Goal: Check status: Check status

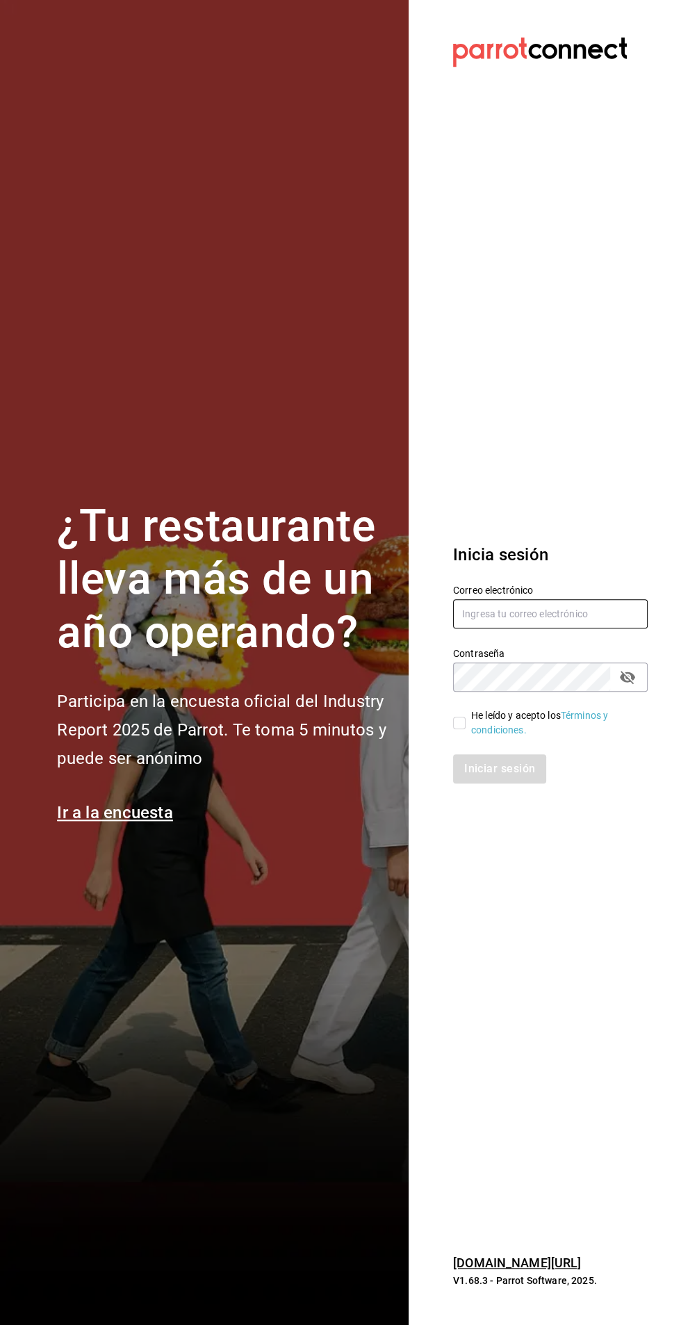
click at [573, 628] on input "text" at bounding box center [550, 613] width 195 height 29
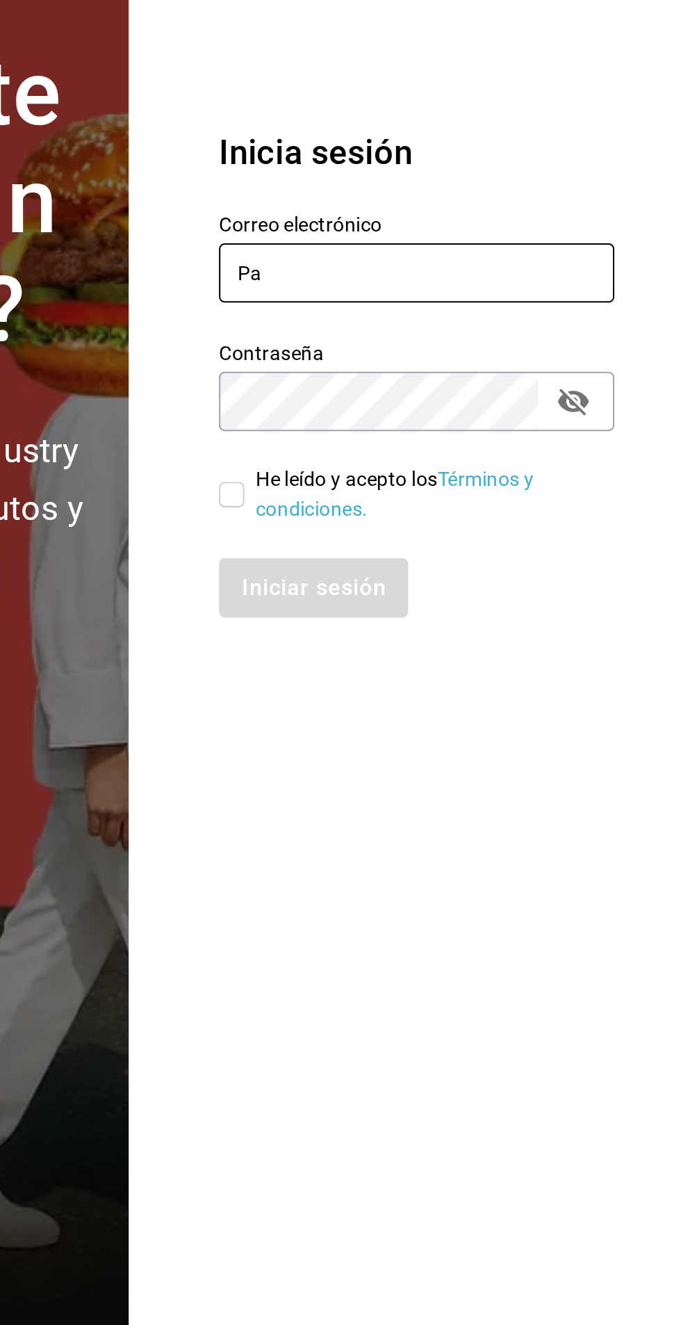
type input "P"
type input "a"
type input "[EMAIL_ADDRESS][DOMAIN_NAME]"
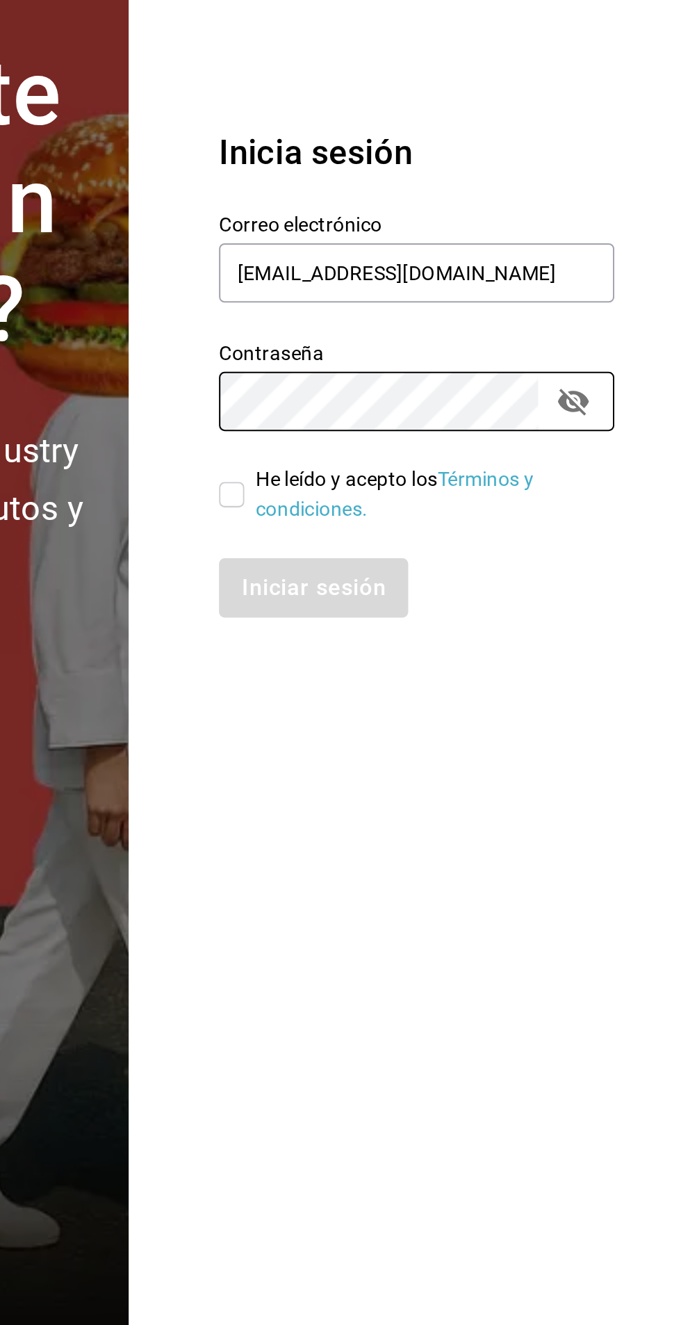
click at [457, 729] on input "He leído y acepto los Términos y condiciones." at bounding box center [459, 723] width 13 height 13
checkbox input "true"
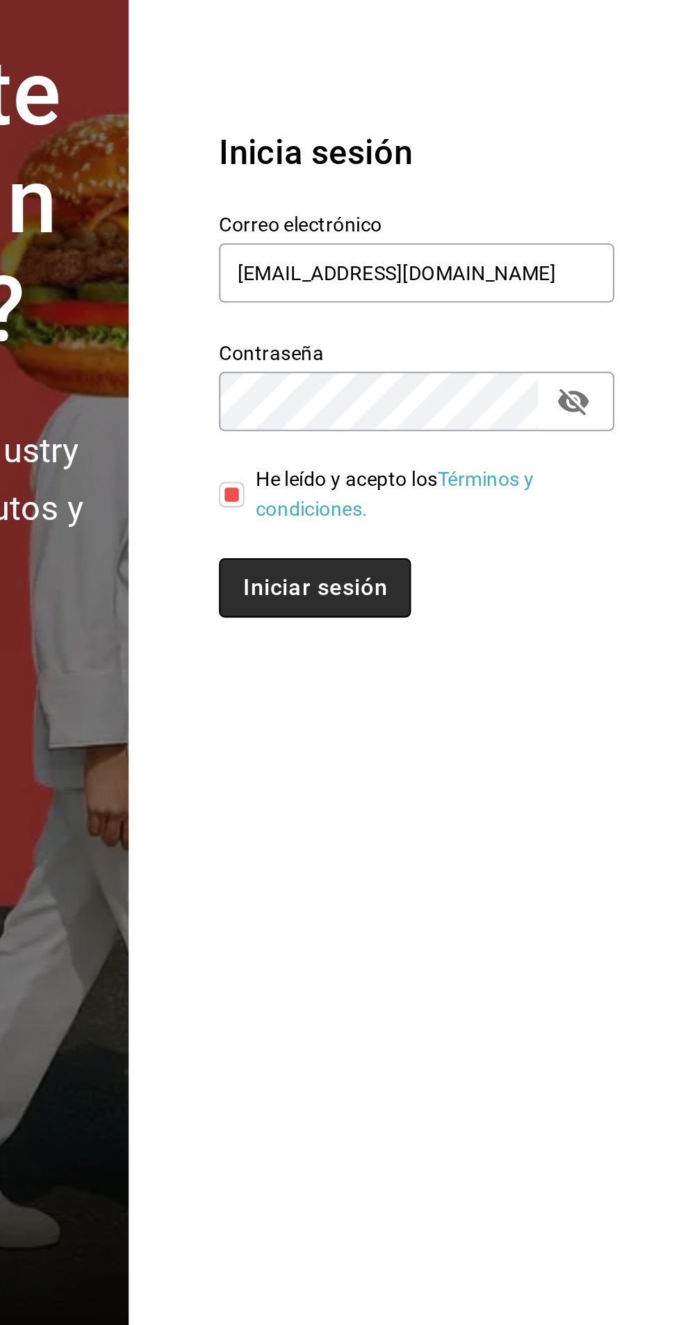
click at [478, 783] on button "Iniciar sesión" at bounding box center [500, 768] width 95 height 29
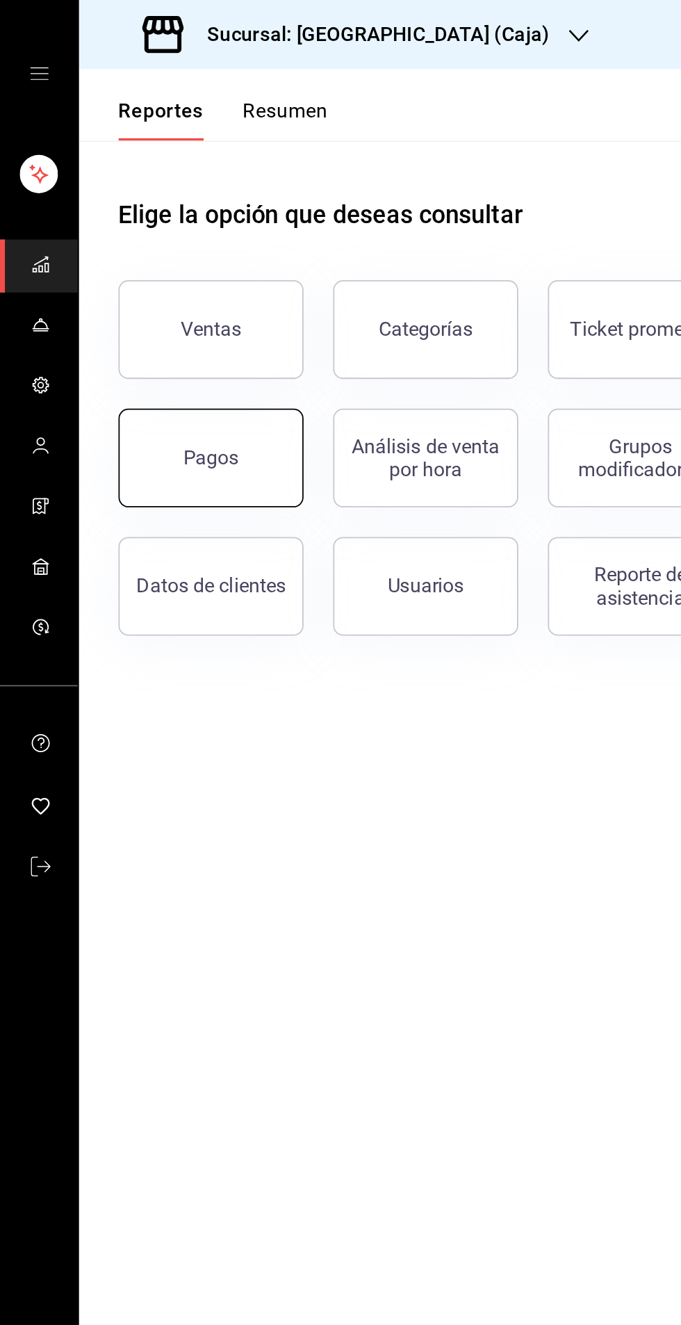
click at [111, 251] on button "Pagos" at bounding box center [119, 258] width 104 height 56
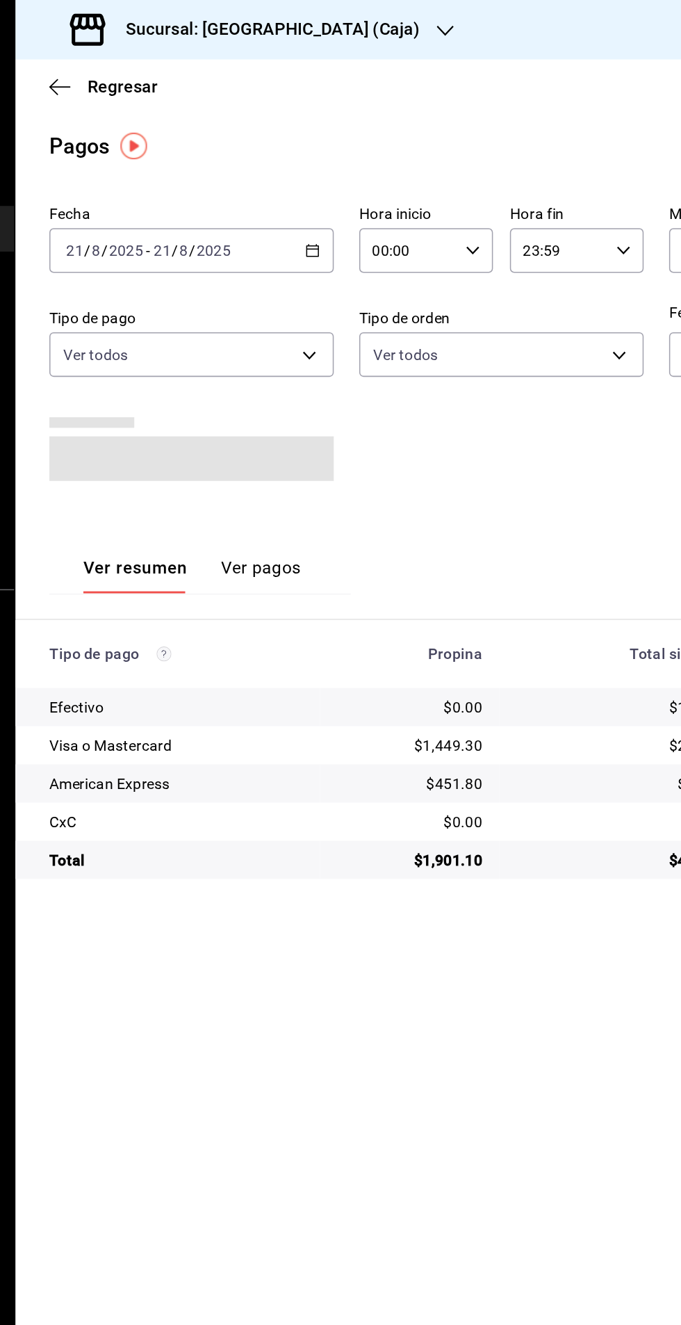
click at [195, 375] on button "Ver pagos" at bounding box center [205, 377] width 52 height 24
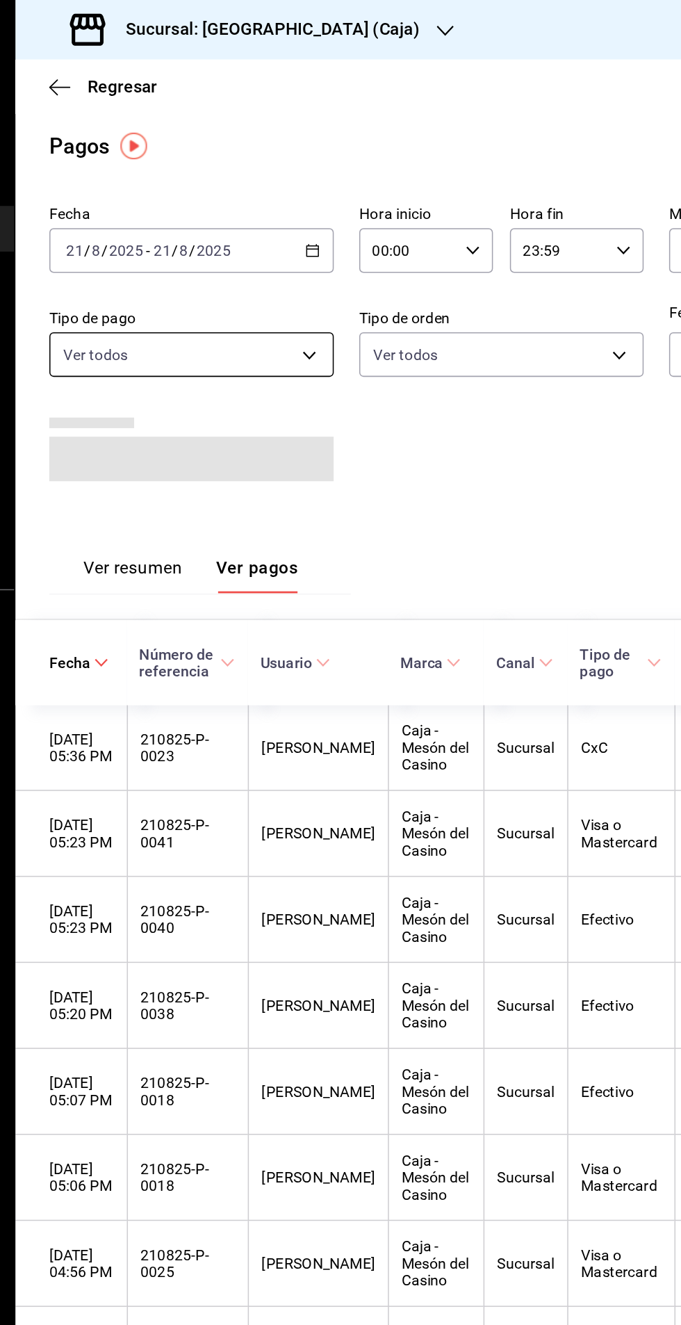
click at [234, 236] on body "Sucursal: Mesón del Casino (Caja) Regresar Pagos Fecha 2025-08-21 21 / 8 / 2025…" at bounding box center [340, 662] width 681 height 1325
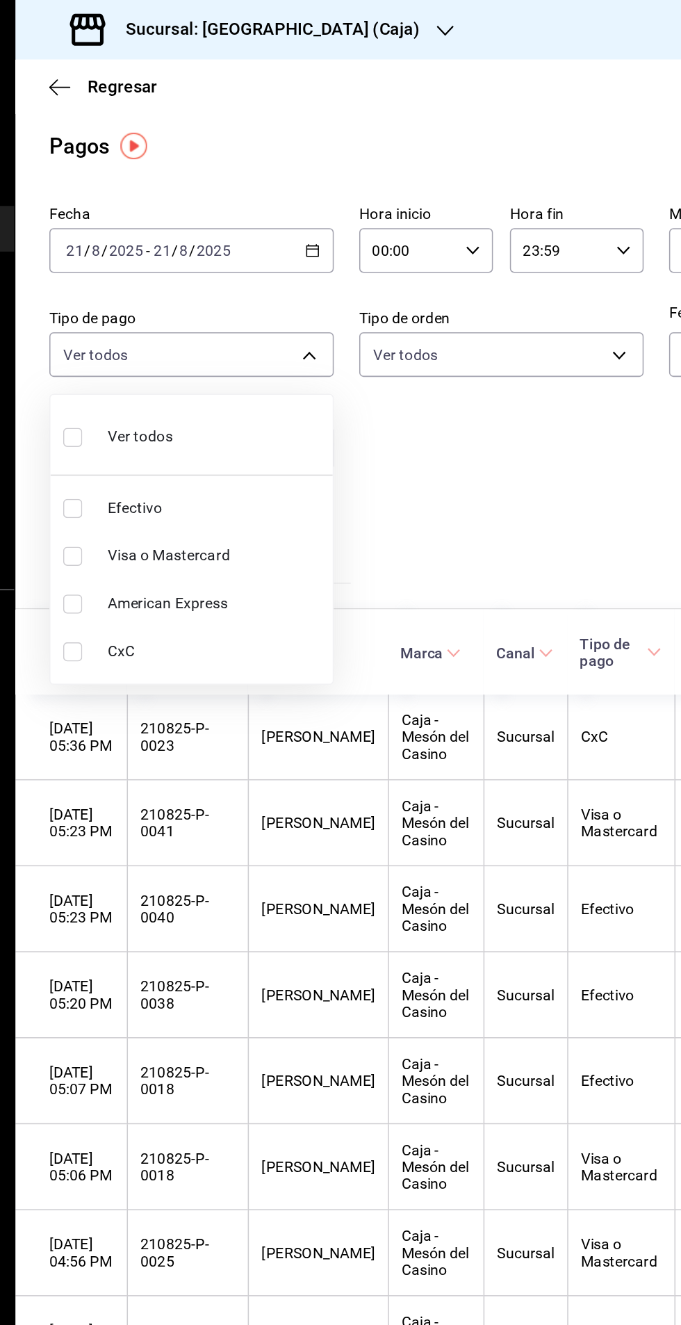
click at [84, 427] on input "checkbox" at bounding box center [82, 427] width 13 height 13
checkbox input "true"
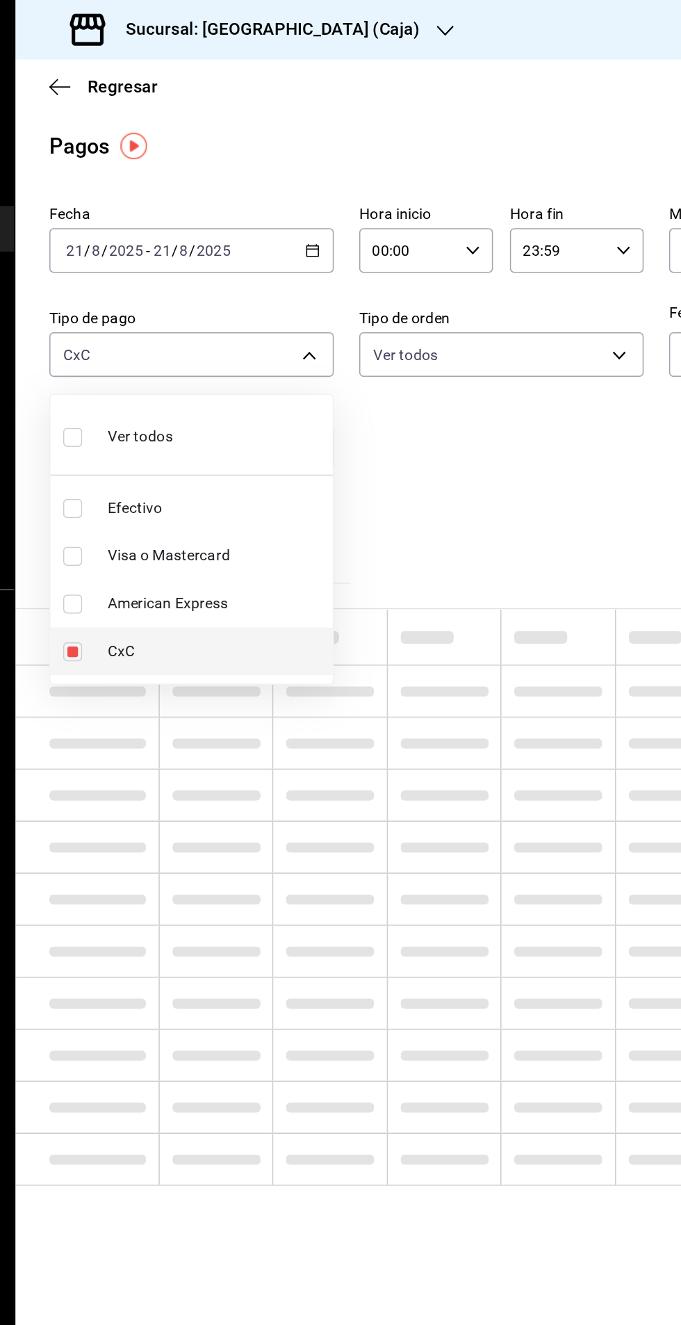
type input "5221e53f-54e7-40d8-b09f-e498a5a6840c"
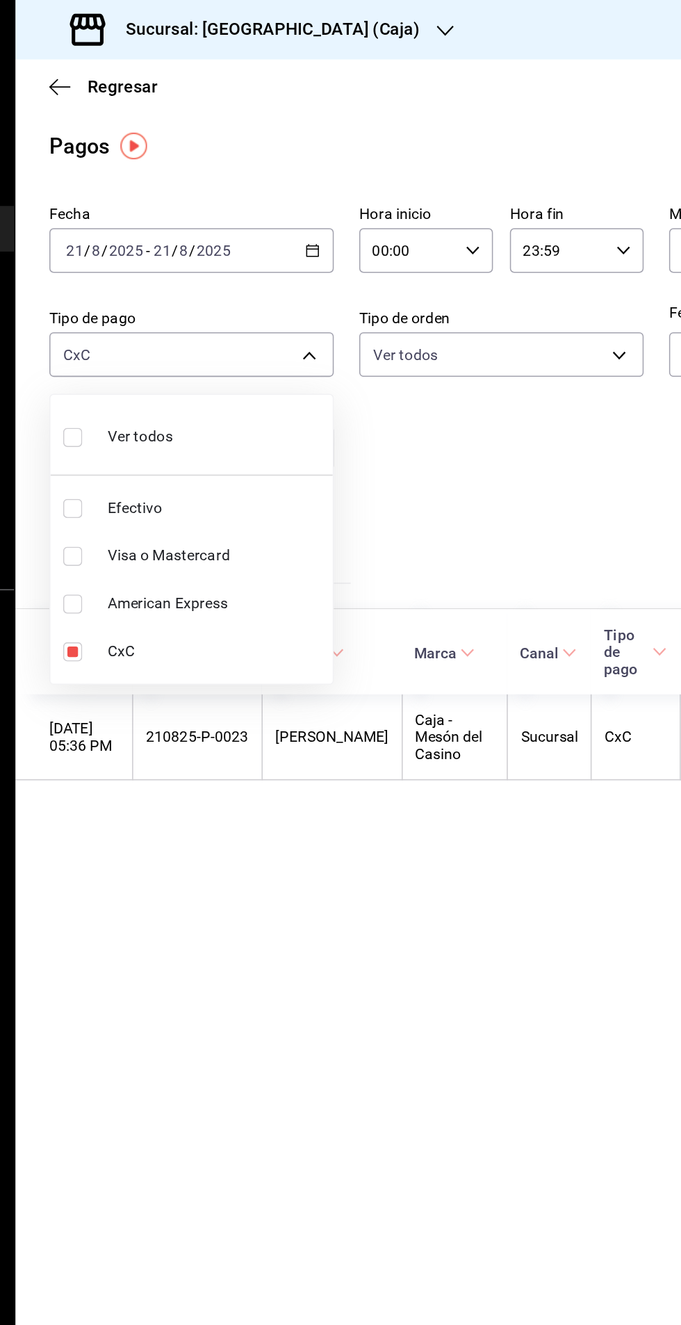
click at [296, 632] on div at bounding box center [340, 662] width 681 height 1325
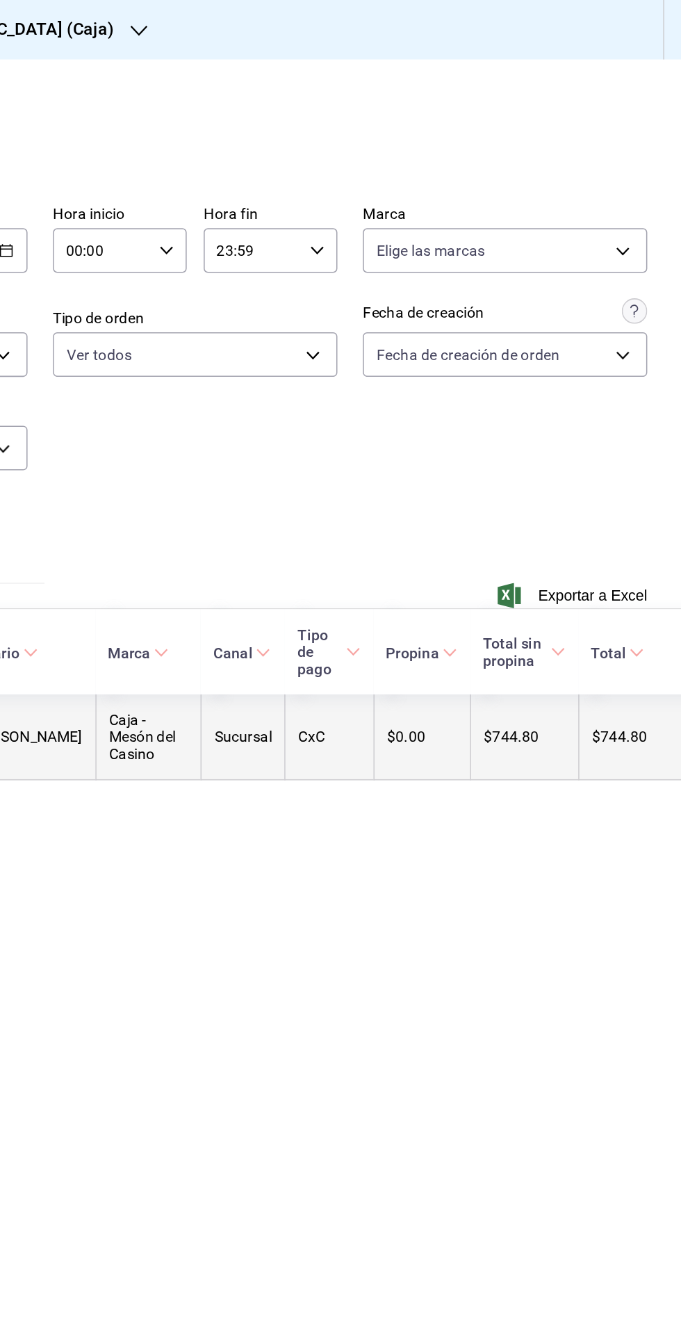
click at [608, 494] on th "$744.80" at bounding box center [578, 483] width 71 height 56
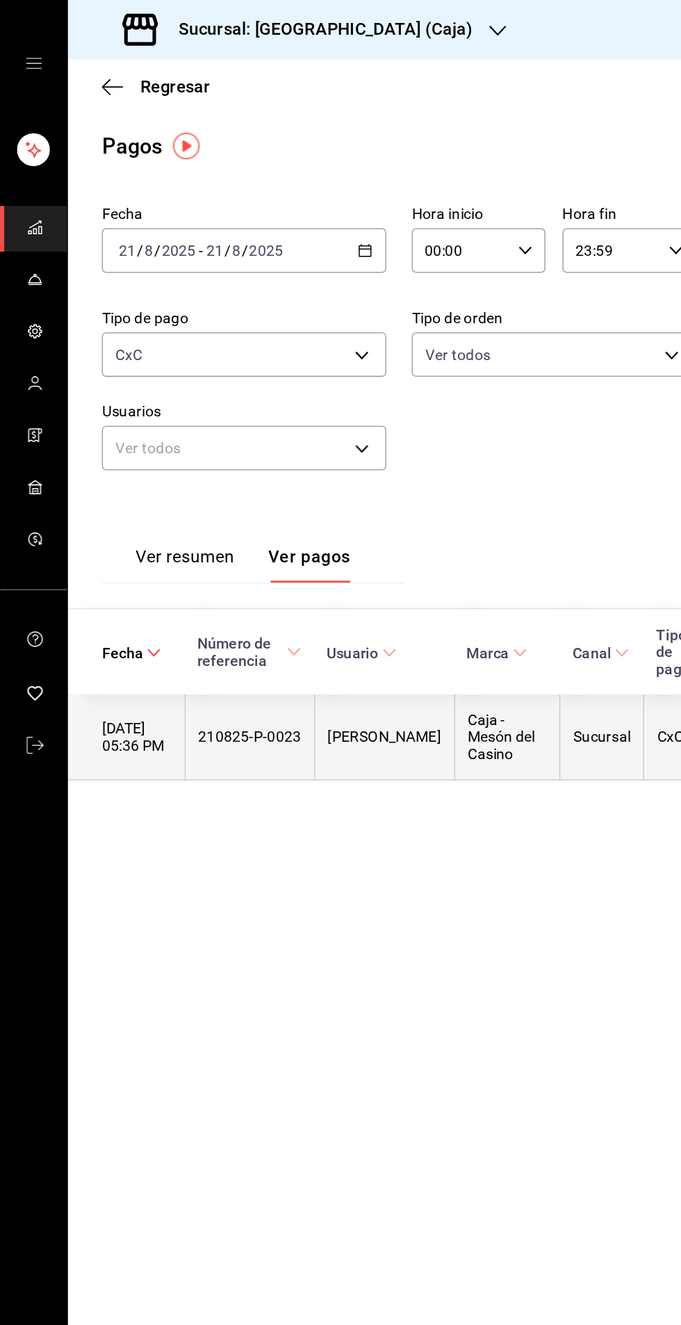
click at [298, 490] on th "Caja - Mesón del Casino" at bounding box center [333, 483] width 70 height 56
copy div "210825-P-0023"
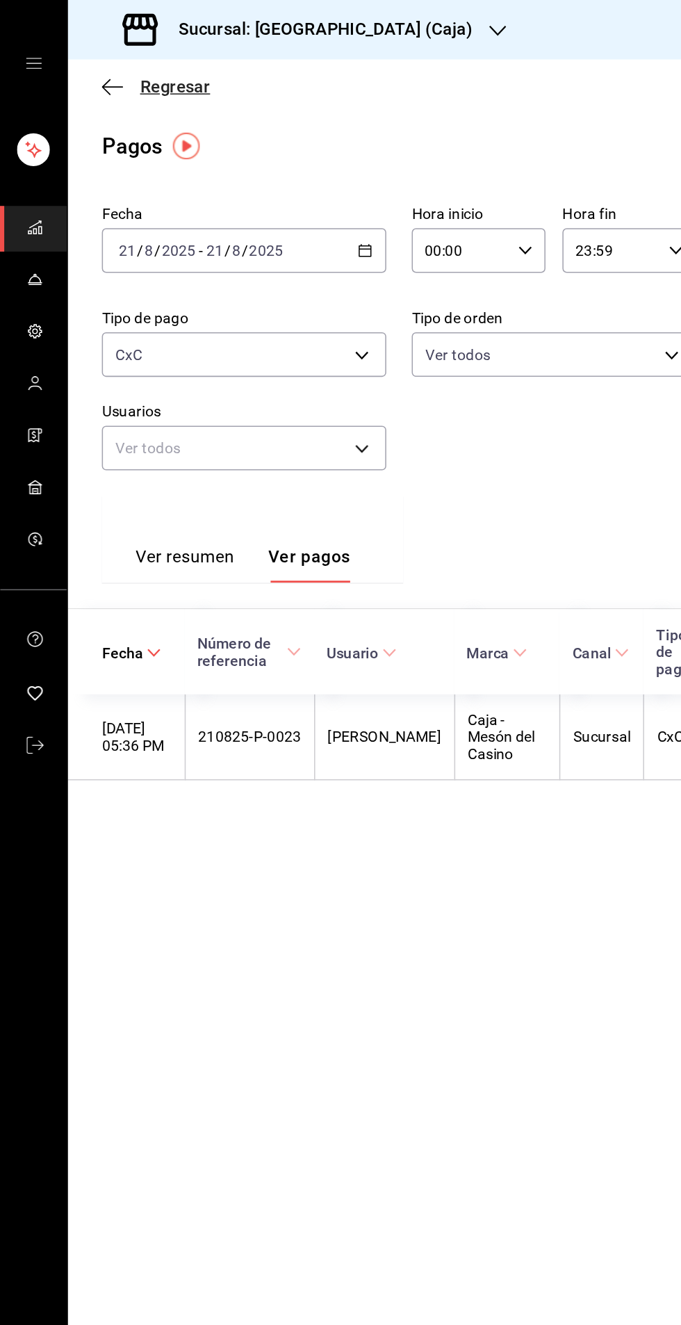
click at [92, 58] on span "Regresar" at bounding box center [115, 56] width 46 height 13
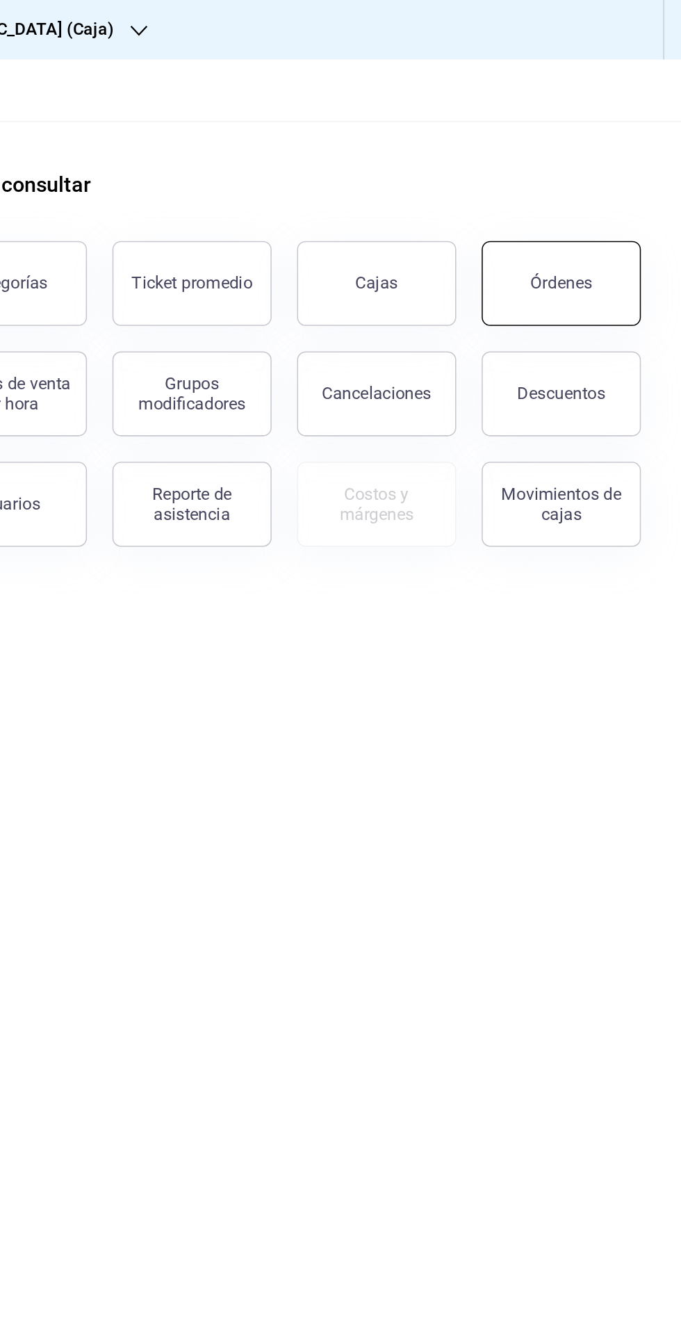
click at [577, 187] on button "Órdenes" at bounding box center [603, 186] width 104 height 56
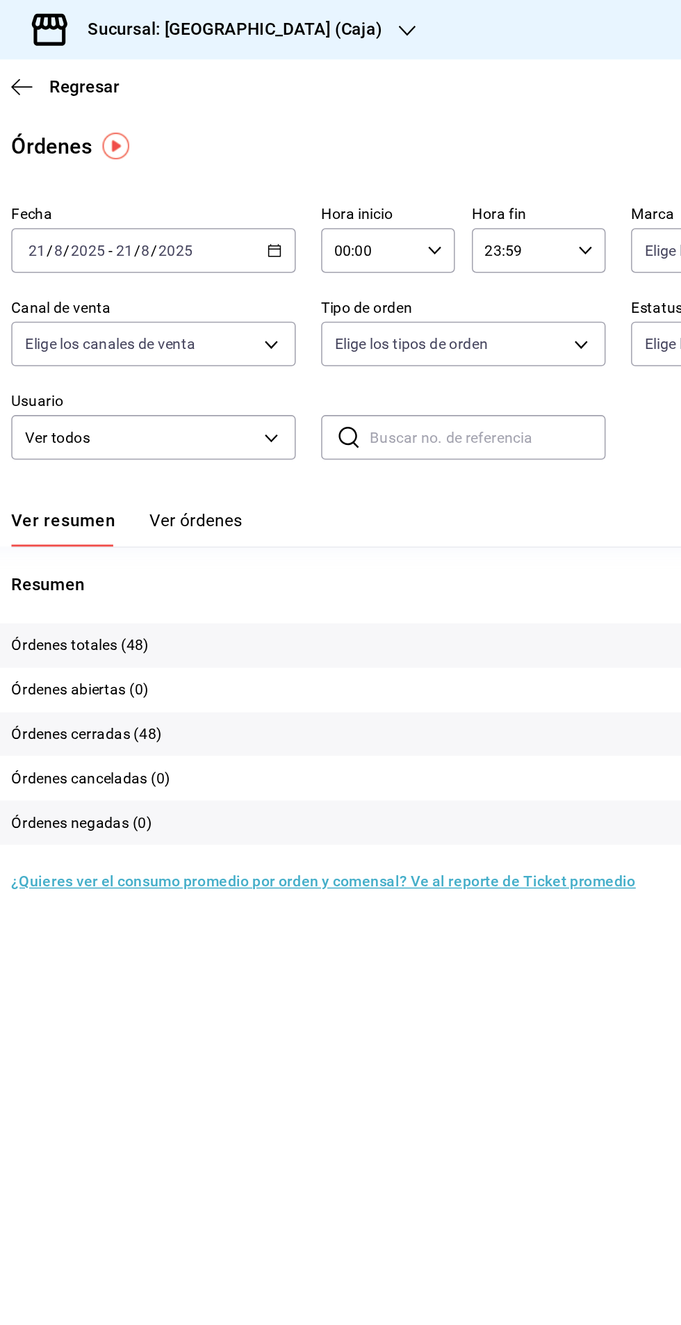
click at [309, 281] on input "text" at bounding box center [379, 286] width 154 height 28
type input "210825-P-0023"
click at [178, 341] on button "Ver órdenes" at bounding box center [187, 346] width 61 height 24
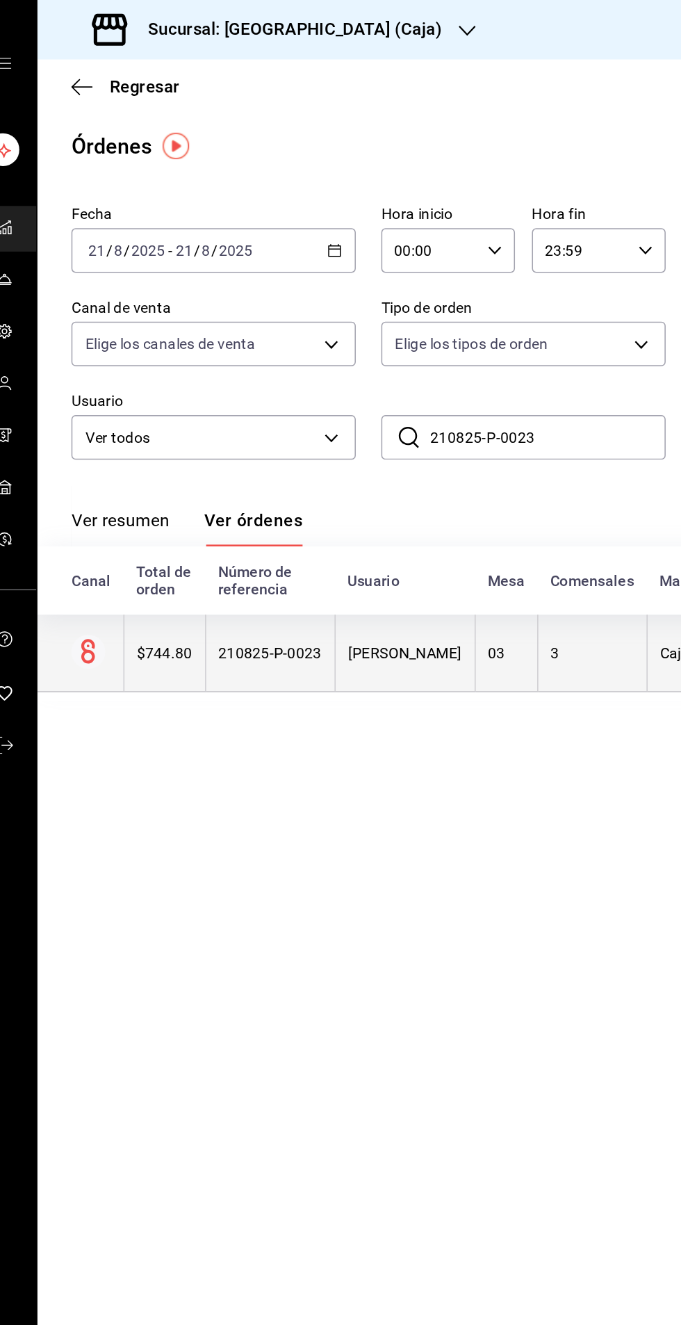
click at [173, 421] on th "210825-P-0023" at bounding box center [196, 427] width 85 height 51
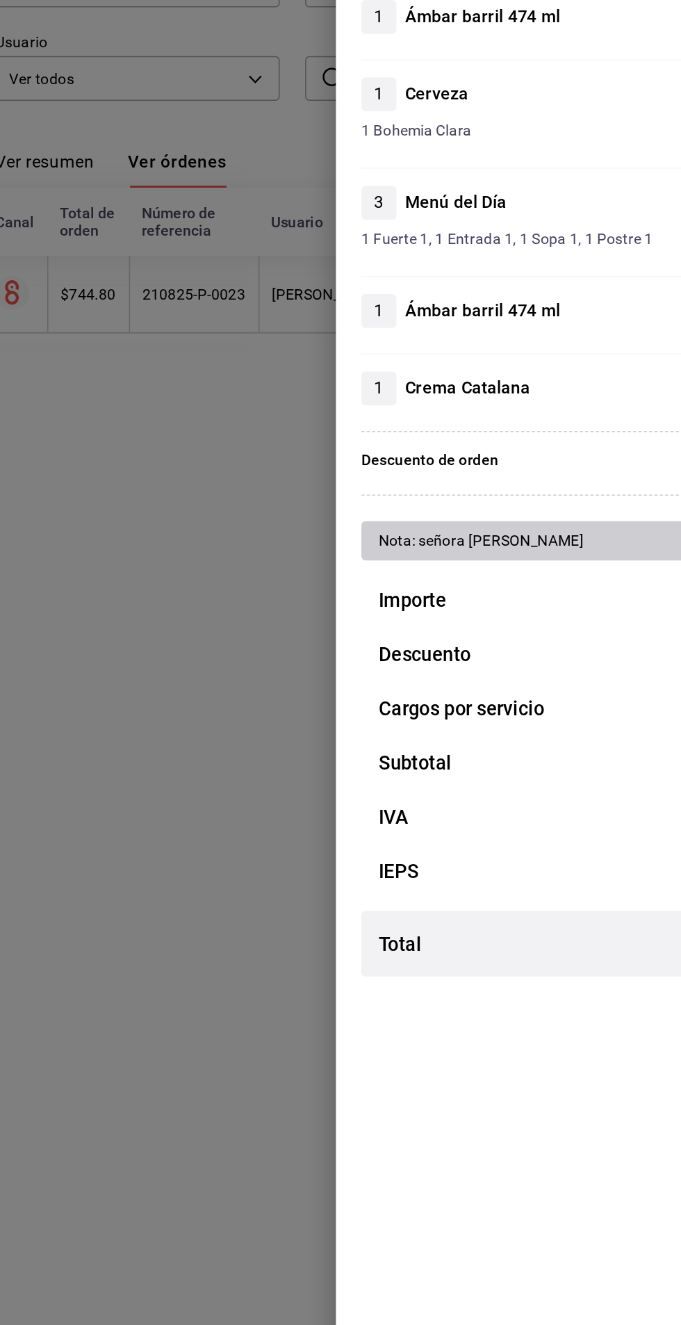
click at [213, 937] on div at bounding box center [340, 662] width 681 height 1325
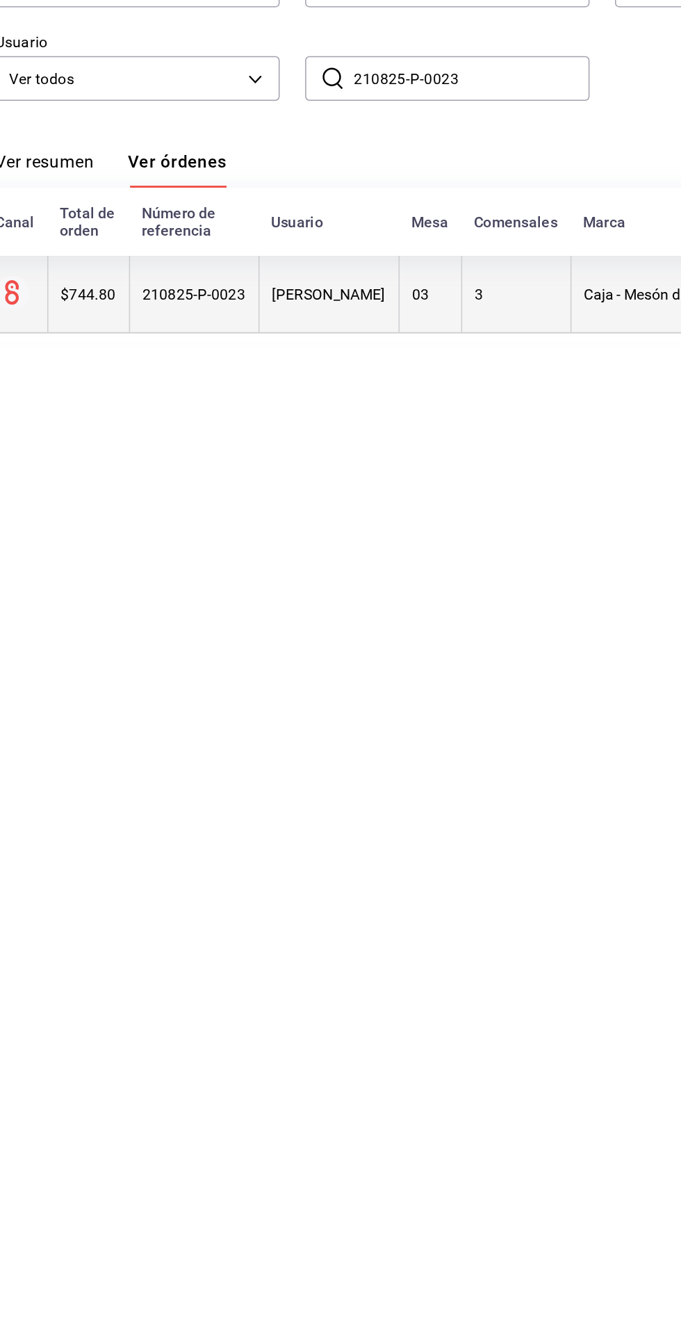
click at [191, 450] on th "210825-P-0023" at bounding box center [196, 427] width 85 height 51
